Goal: Book appointment/travel/reservation

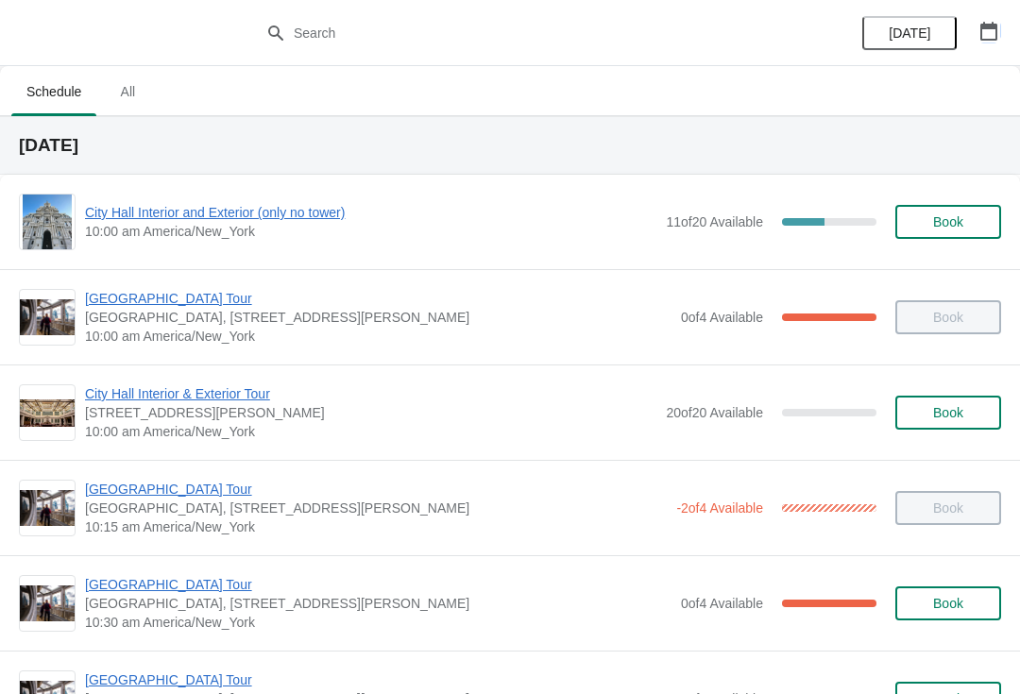
click at [977, 46] on button "button" at bounding box center [989, 31] width 34 height 34
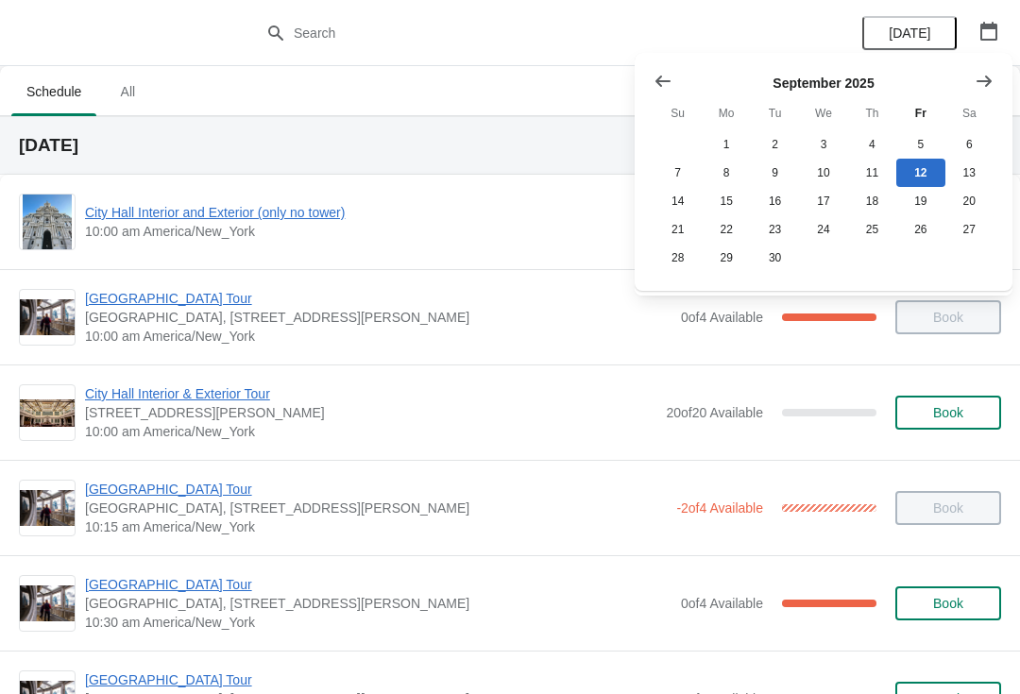
click at [993, 73] on button "Show next month, October 2025" at bounding box center [984, 81] width 34 height 34
click at [997, 70] on button "Show next month, November 2025" at bounding box center [984, 81] width 34 height 34
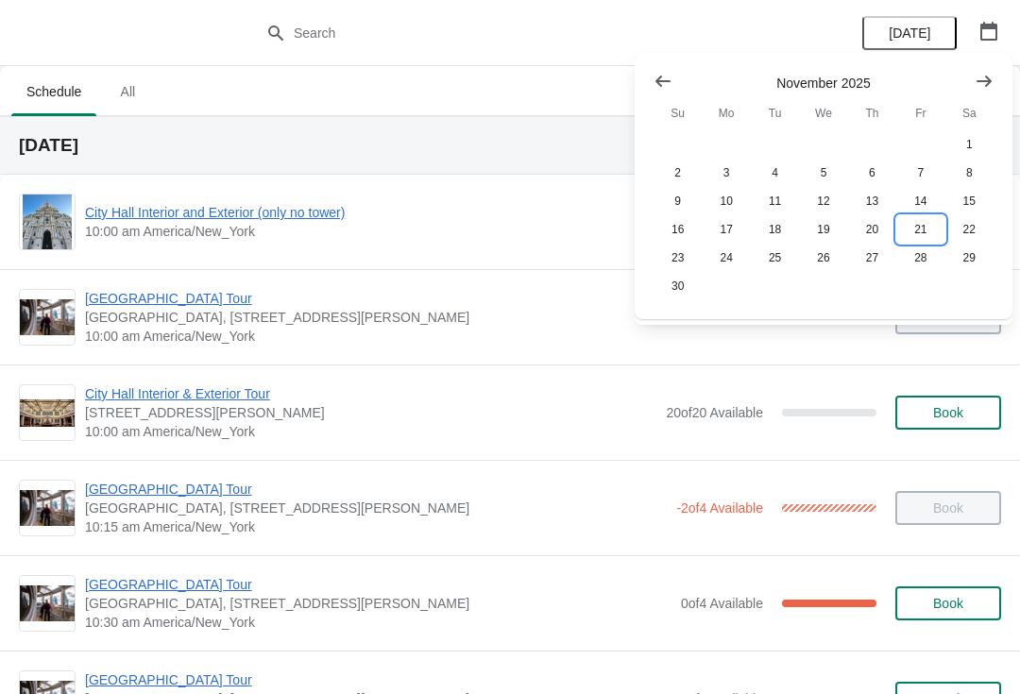
click at [920, 237] on button "21" at bounding box center [920, 229] width 48 height 28
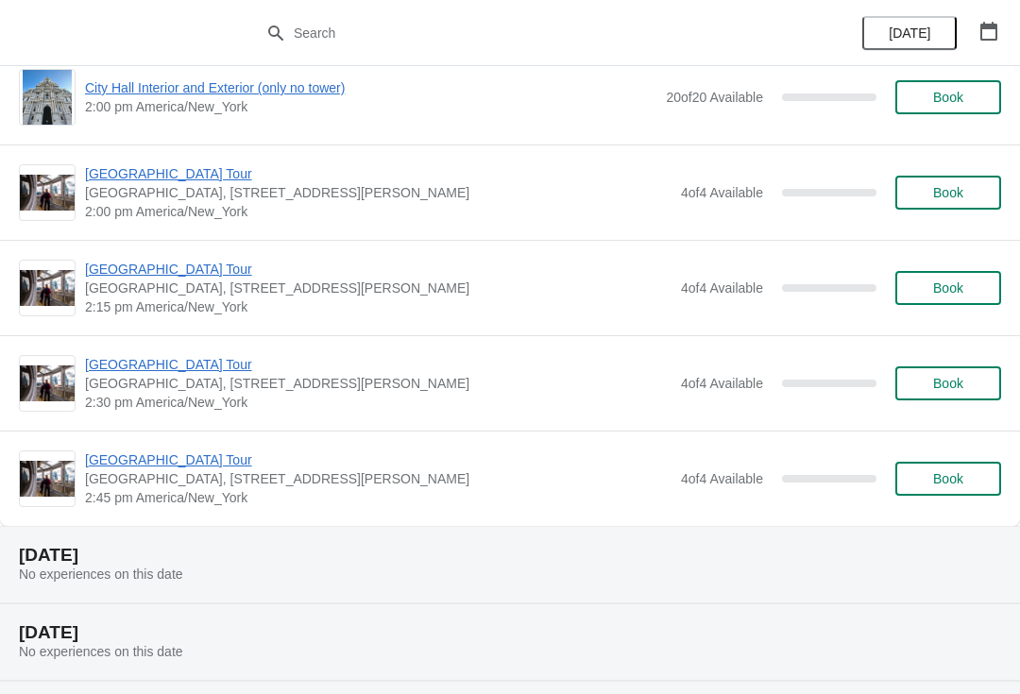
scroll to position [1548, 0]
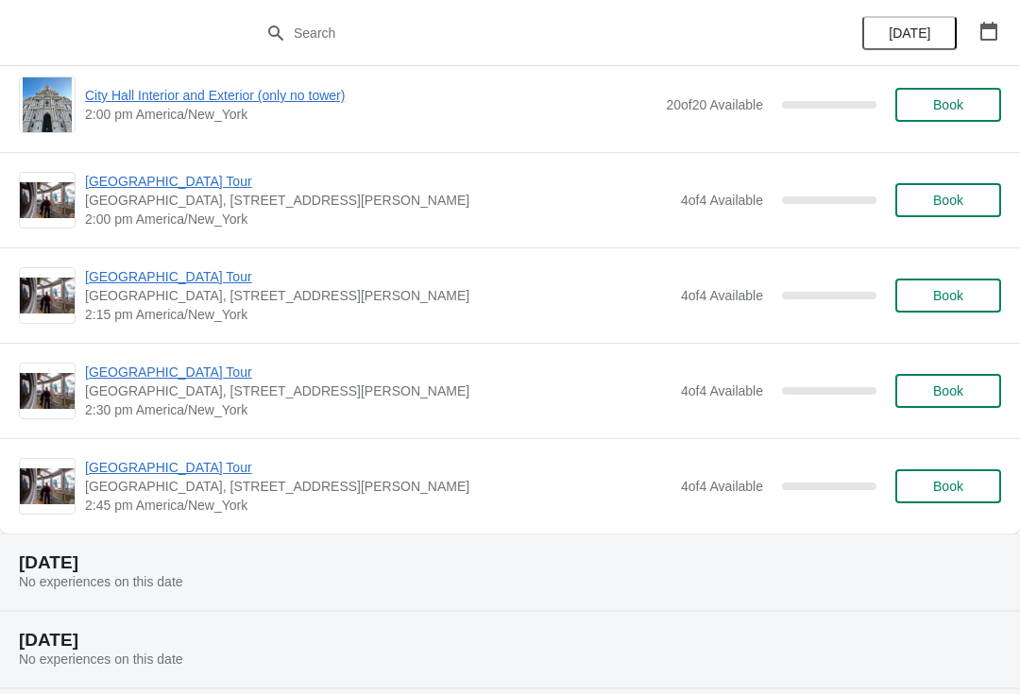
click at [941, 486] on span "Book" at bounding box center [948, 486] width 30 height 15
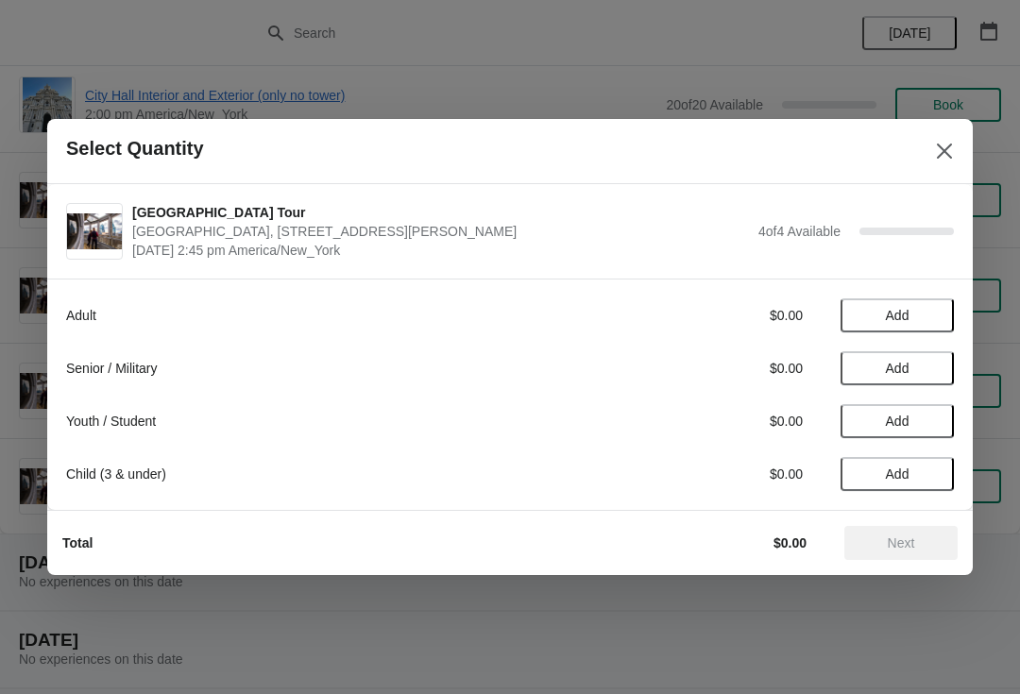
click at [879, 318] on span "Add" at bounding box center [896, 315] width 79 height 15
click at [922, 310] on icon at bounding box center [930, 316] width 20 height 20
click at [908, 535] on span "Next" at bounding box center [901, 542] width 27 height 15
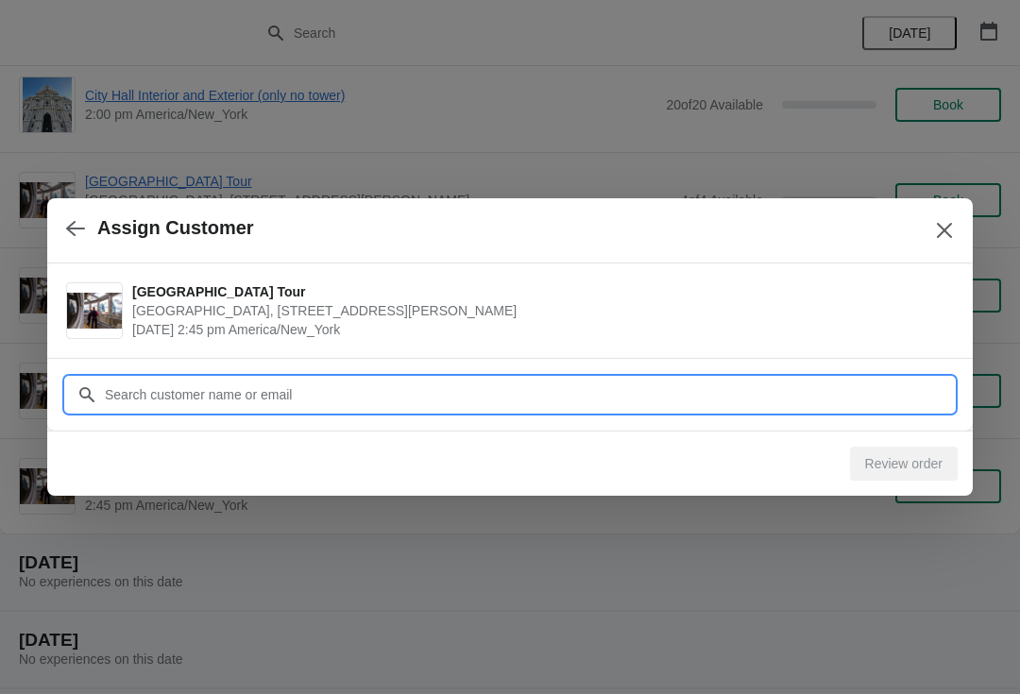
click at [244, 385] on input "Customer" at bounding box center [529, 395] width 850 height 34
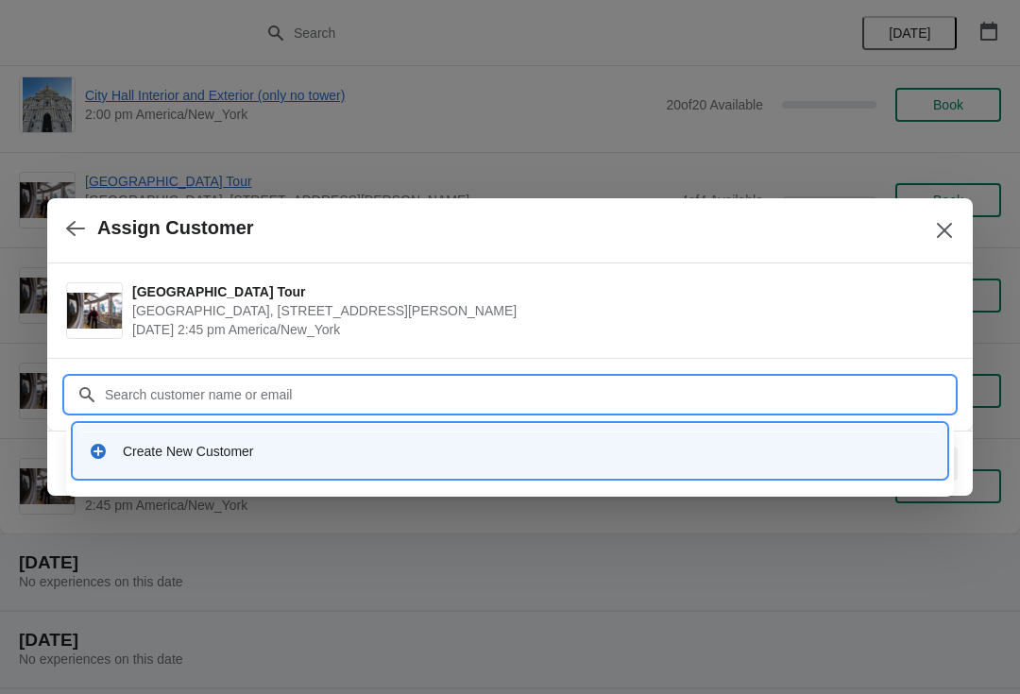
click at [176, 450] on div "Create New Customer" at bounding box center [527, 451] width 808 height 19
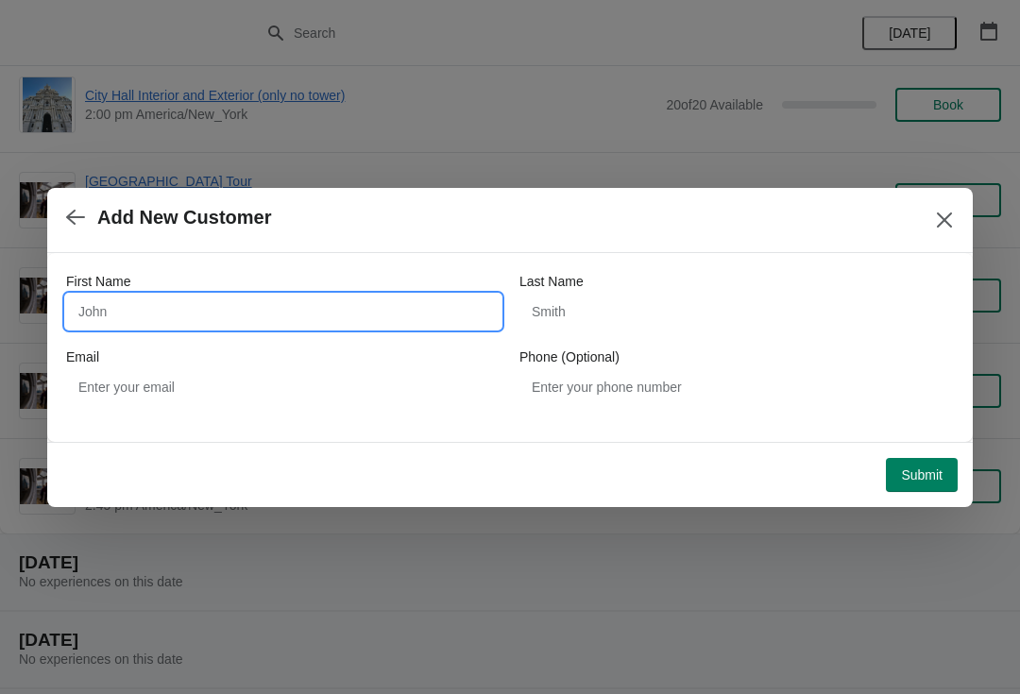
click at [170, 319] on input "First Name" at bounding box center [283, 312] width 434 height 34
type input "[PERSON_NAME]"
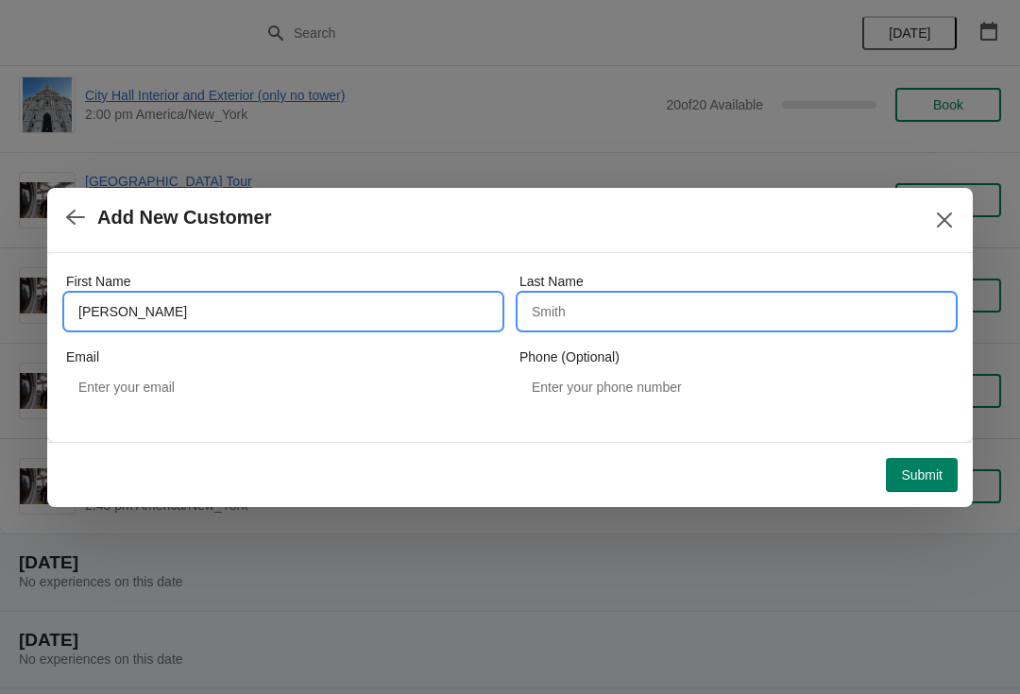
click at [623, 317] on input "Last Name" at bounding box center [736, 312] width 434 height 34
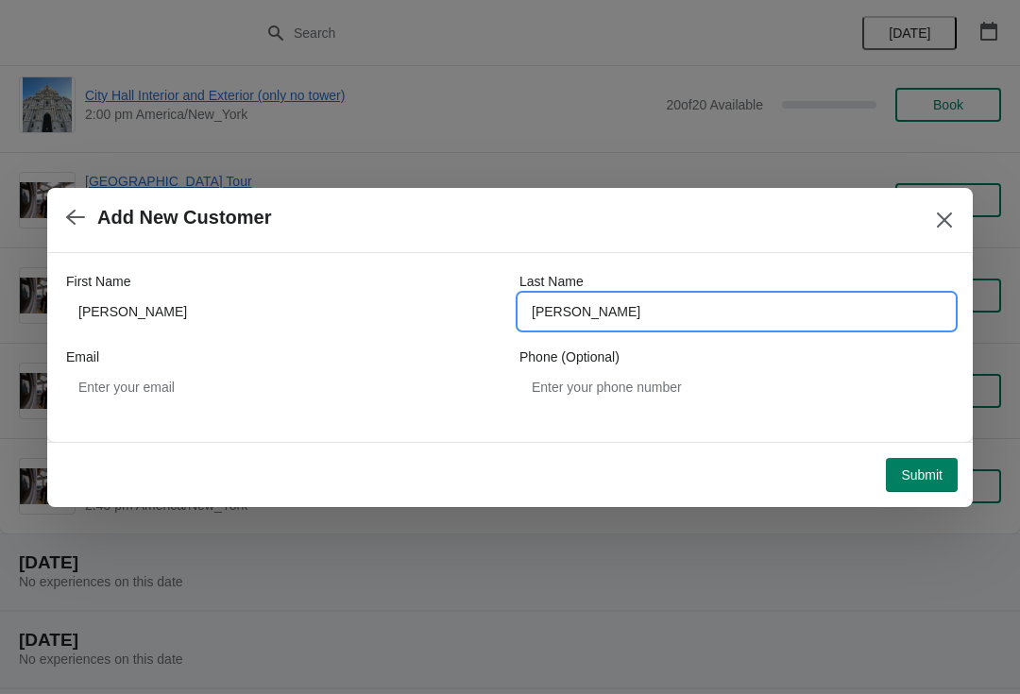
type input "[PERSON_NAME]"
click at [159, 418] on div "First Name [PERSON_NAME] Last Name [PERSON_NAME] Email Phone (Optional)" at bounding box center [510, 338] width 888 height 170
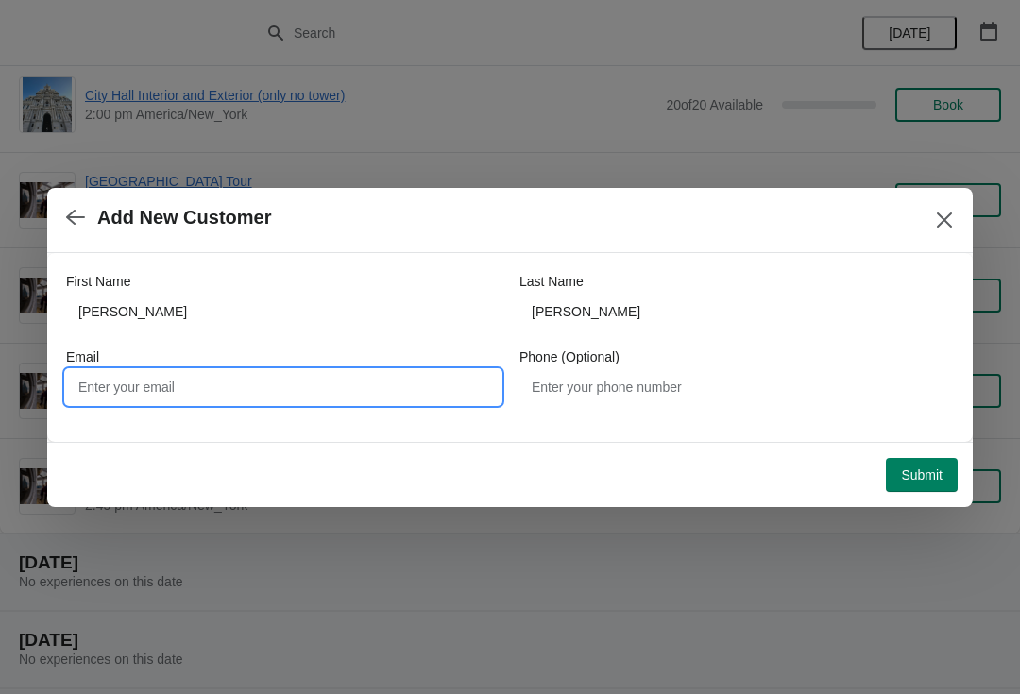
click at [218, 393] on input "Email" at bounding box center [283, 387] width 434 height 34
type input "[EMAIL_ADDRESS][DOMAIN_NAME]"
click at [928, 473] on span "Submit" at bounding box center [922, 474] width 42 height 15
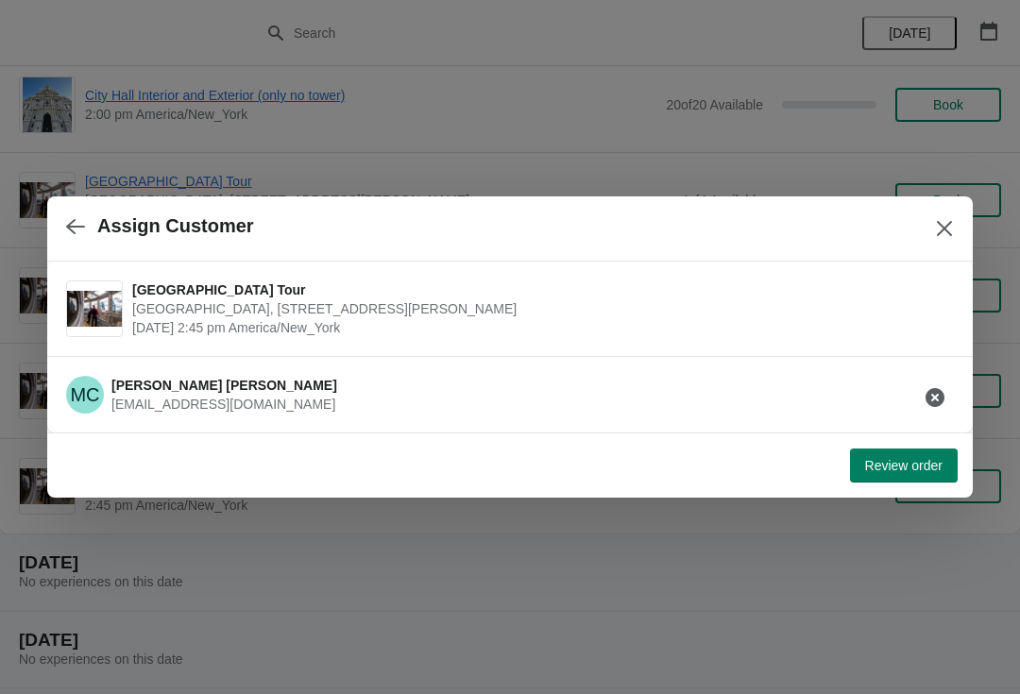
click at [907, 465] on span "Review order" at bounding box center [903, 465] width 77 height 15
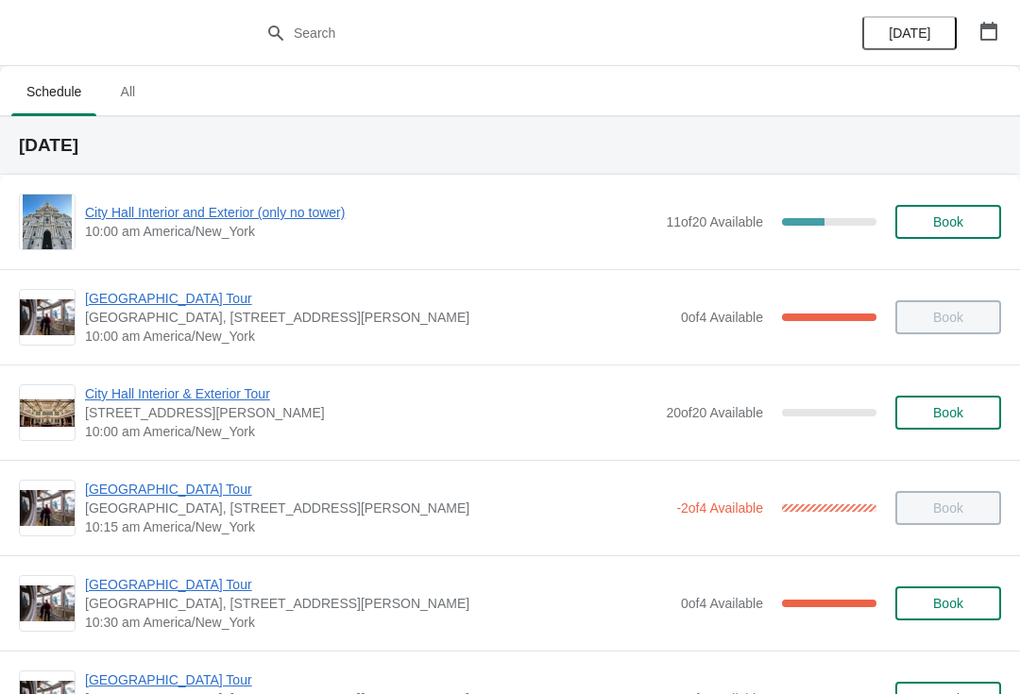
click at [988, 29] on icon "button" at bounding box center [988, 31] width 19 height 19
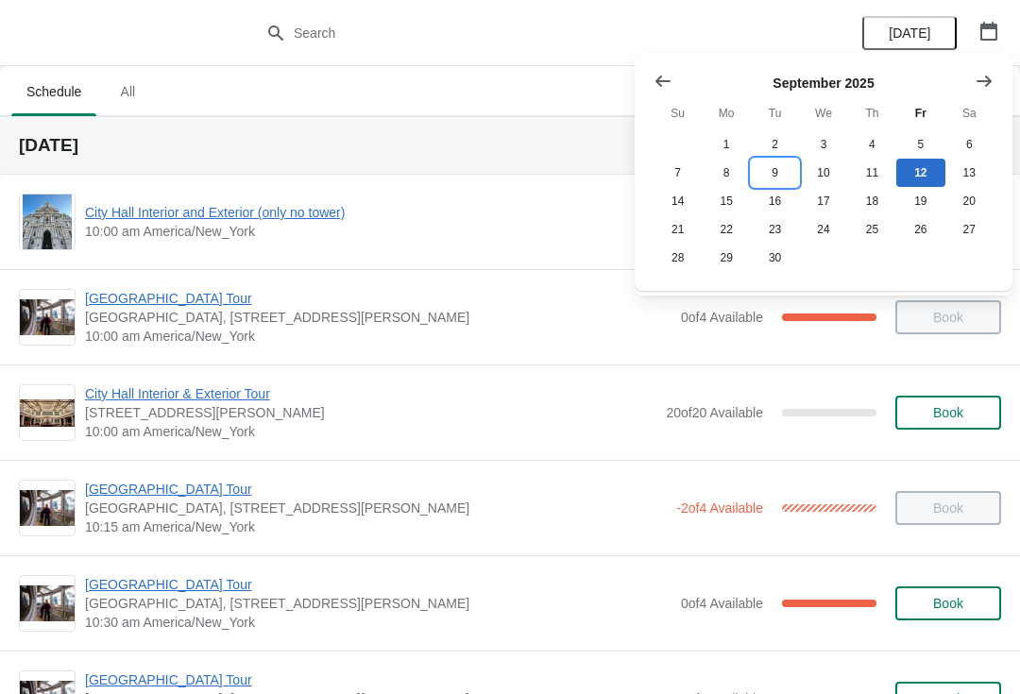
click at [771, 168] on button "9" at bounding box center [775, 173] width 48 height 28
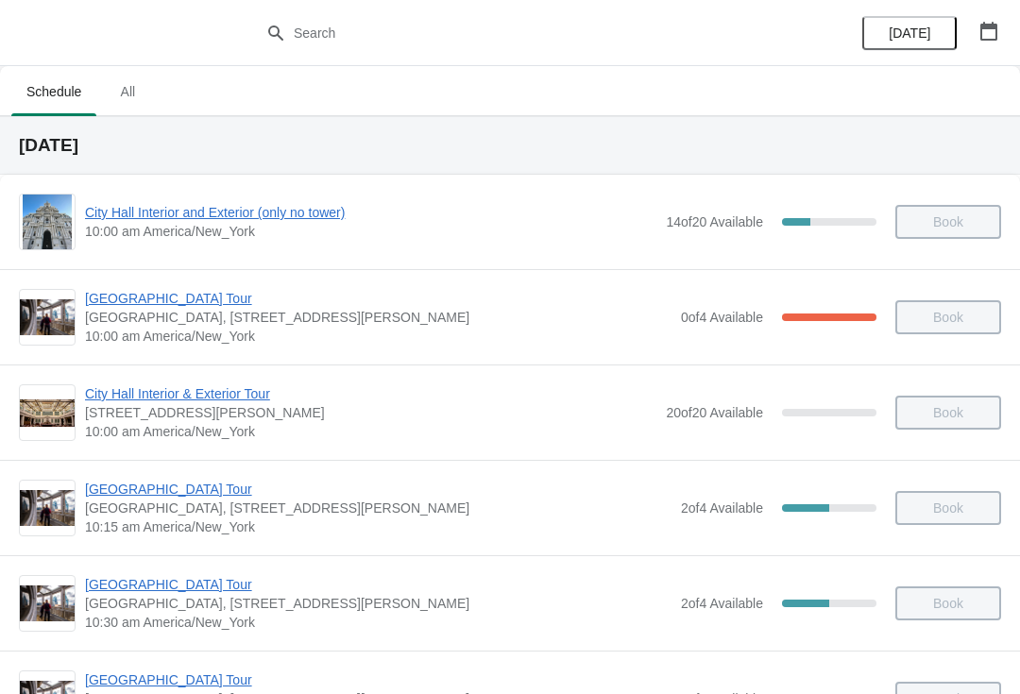
click at [169, 575] on span "[GEOGRAPHIC_DATA] Tour" at bounding box center [378, 584] width 586 height 19
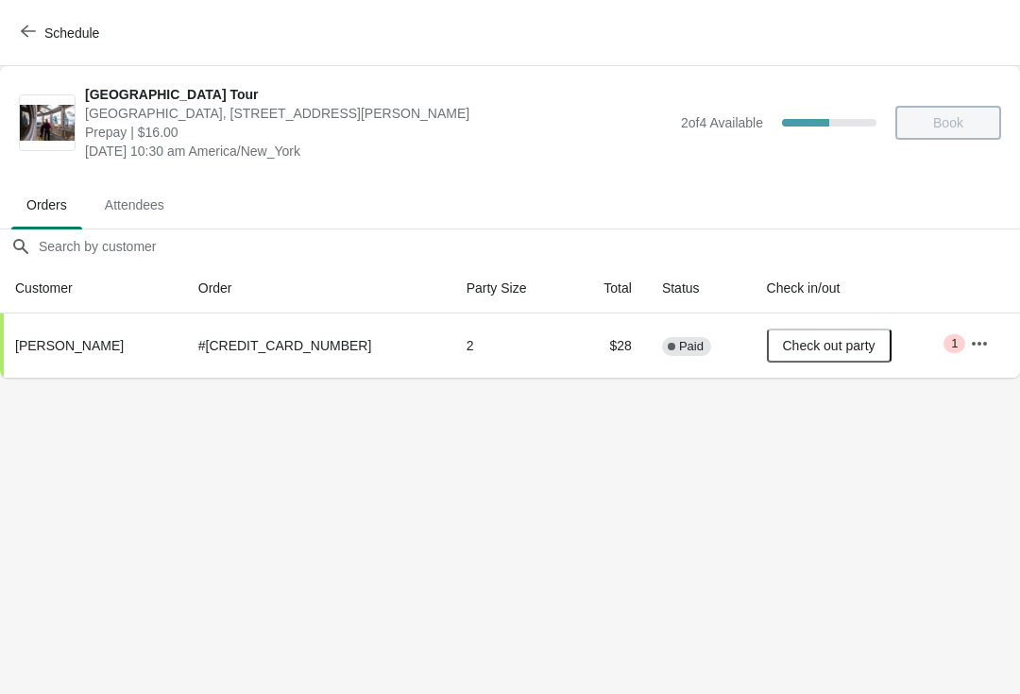
click at [6, 48] on div "Schedule" at bounding box center [510, 33] width 1020 height 66
click at [14, 28] on button "Schedule" at bounding box center [61, 33] width 105 height 34
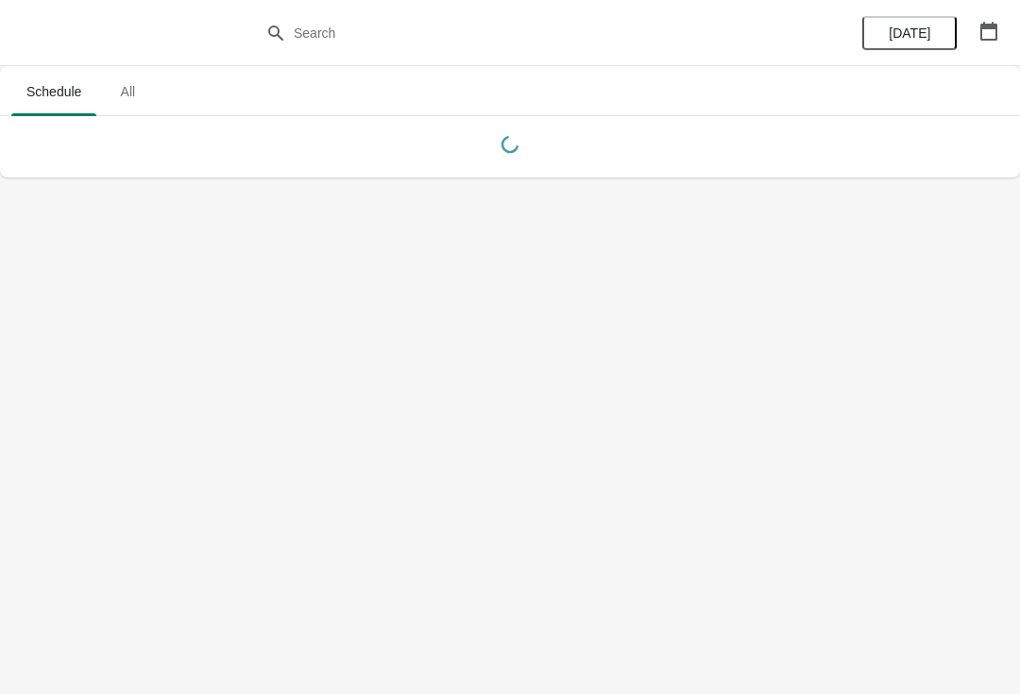
click at [988, 35] on icon "button" at bounding box center [988, 31] width 19 height 19
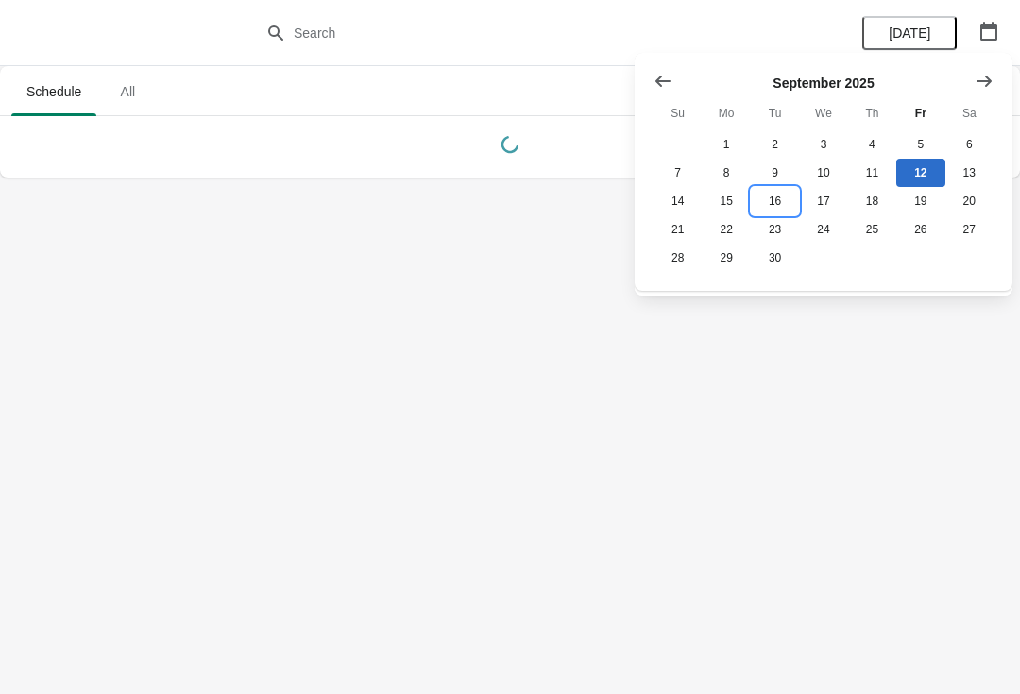
click at [783, 211] on button "16" at bounding box center [775, 201] width 48 height 28
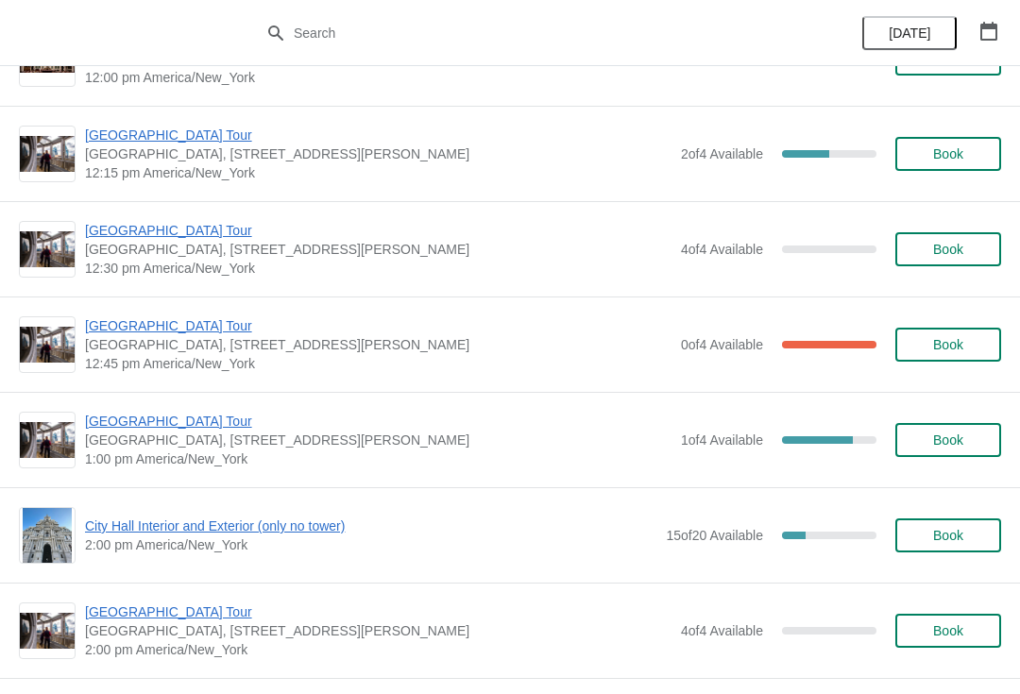
scroll to position [1020, 0]
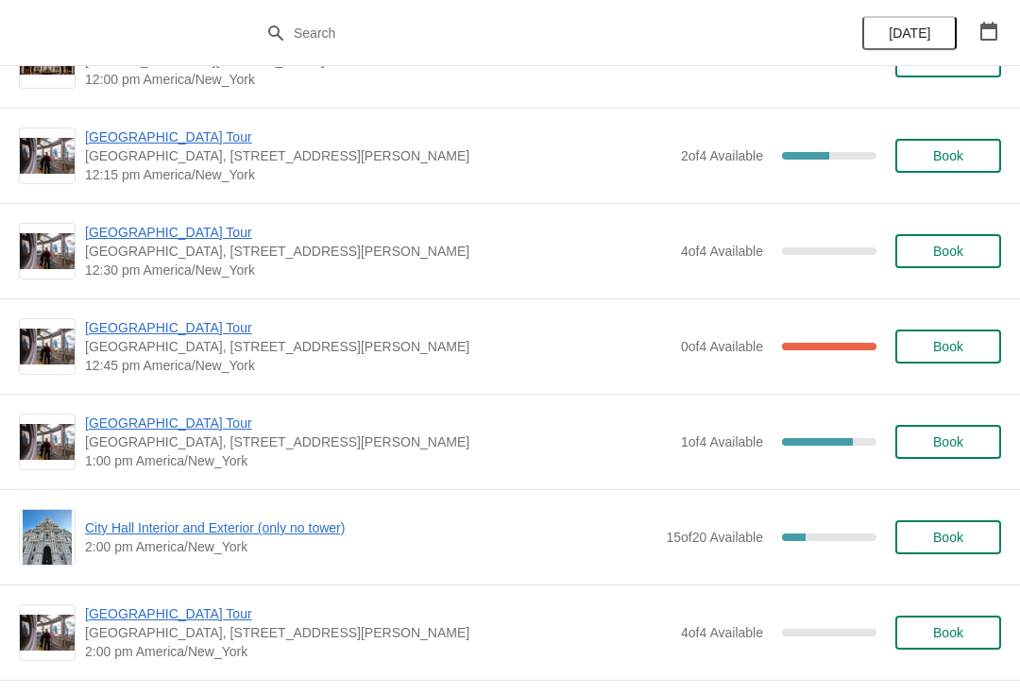
click at [158, 426] on span "[GEOGRAPHIC_DATA] Tour" at bounding box center [378, 423] width 586 height 19
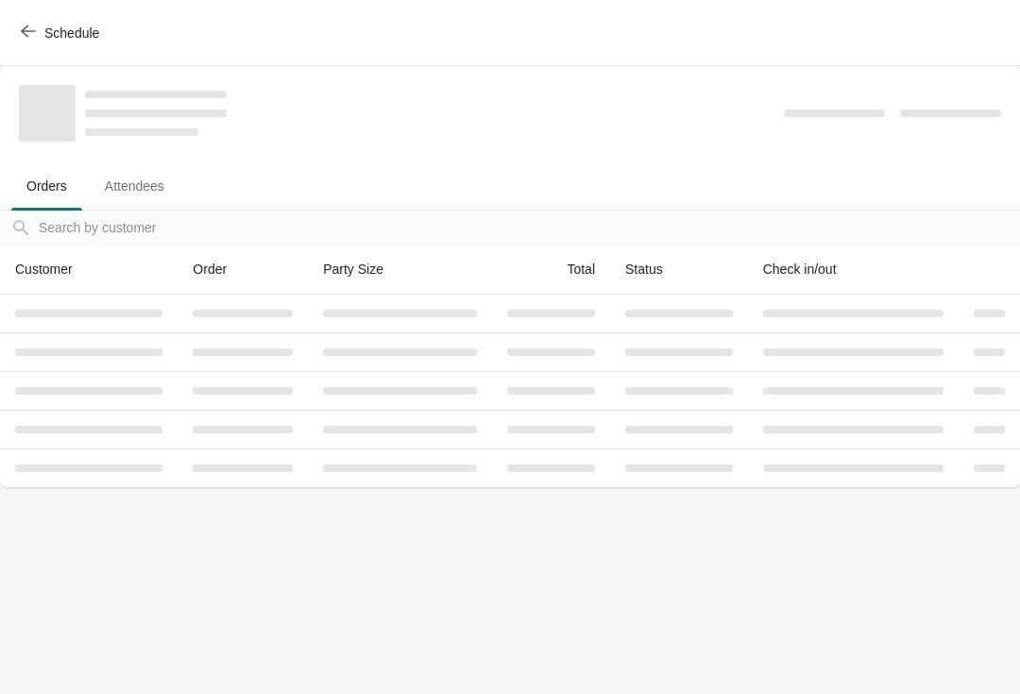
scroll to position [0, 0]
